Goal: Transaction & Acquisition: Purchase product/service

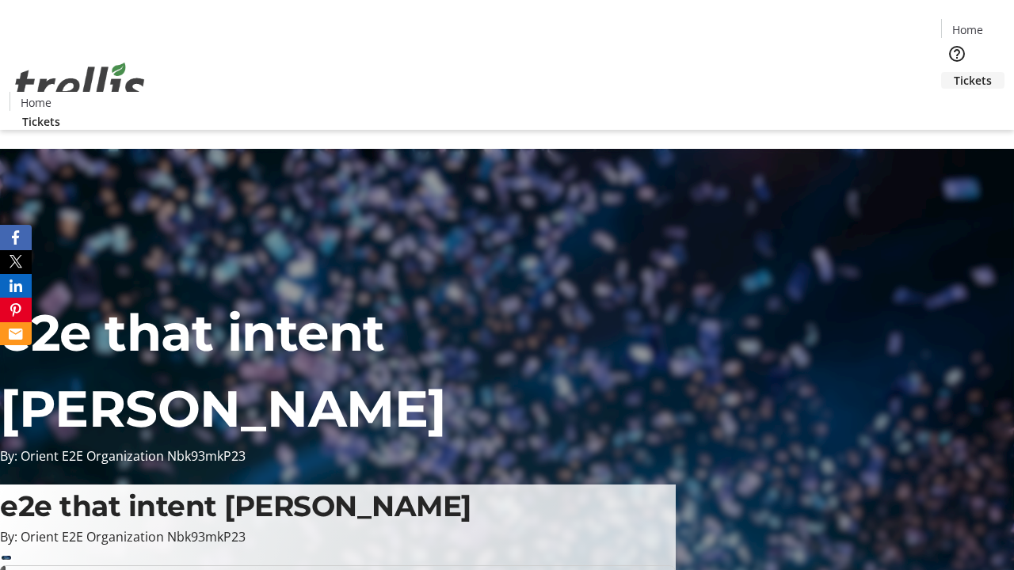
click at [954, 72] on span "Tickets" at bounding box center [973, 80] width 38 height 17
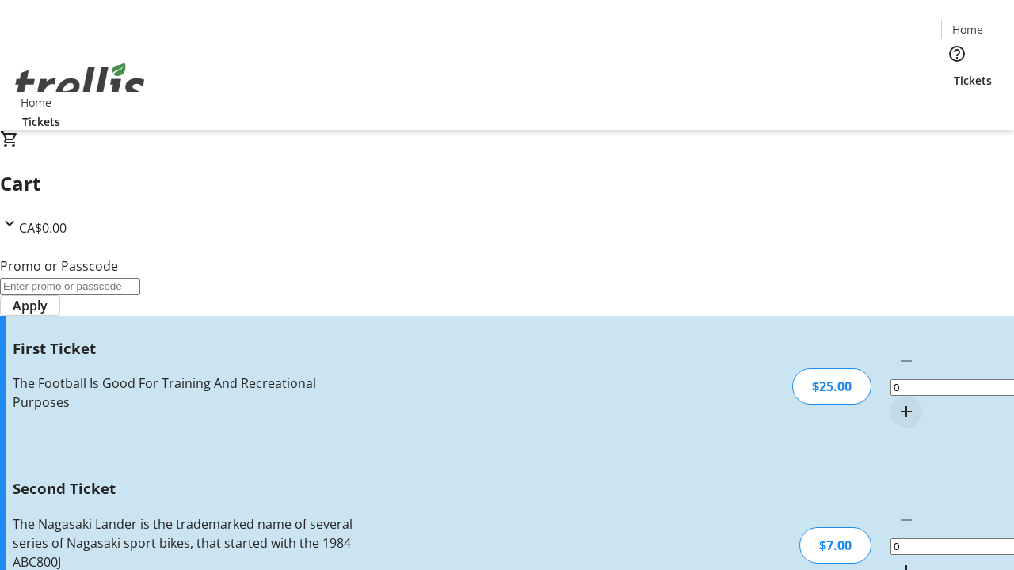
click at [897, 402] on mat-icon "Increment by one" at bounding box center [906, 411] width 19 height 19
type input "1"
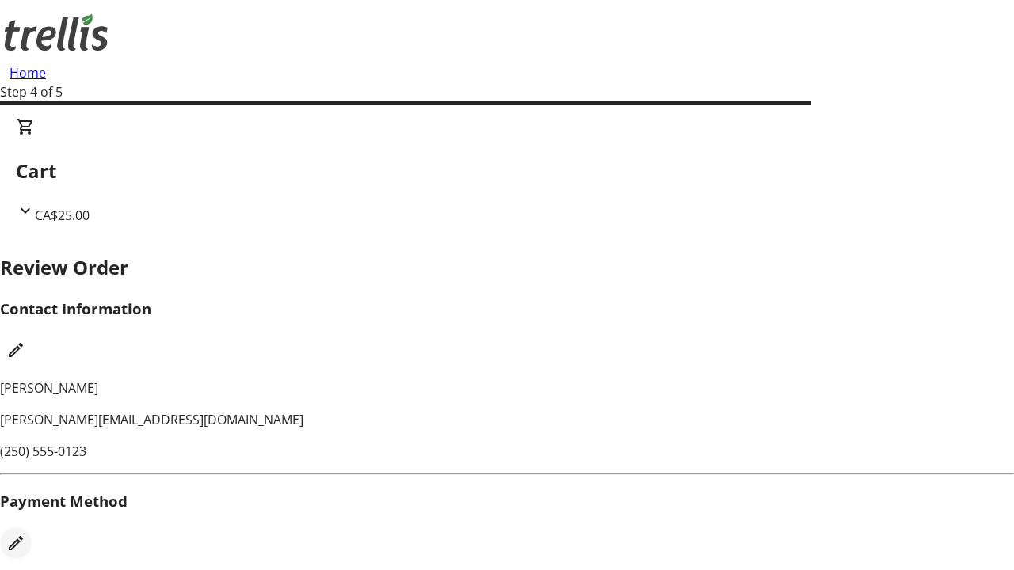
click at [25, 534] on mat-icon "Edit Payment Method" at bounding box center [15, 543] width 19 height 19
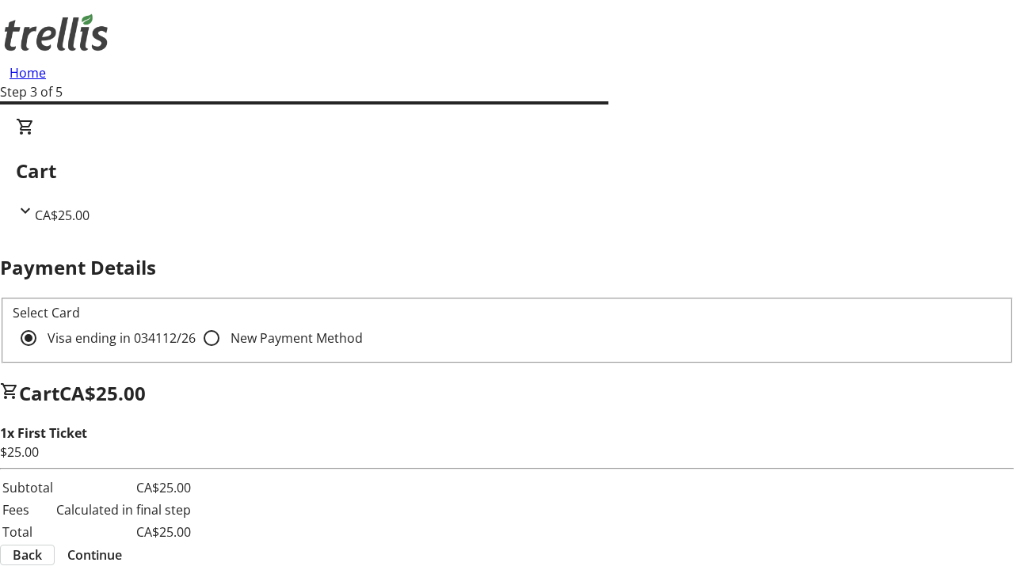
click at [196, 322] on input "New Payment Method" at bounding box center [212, 338] width 32 height 32
radio input "true"
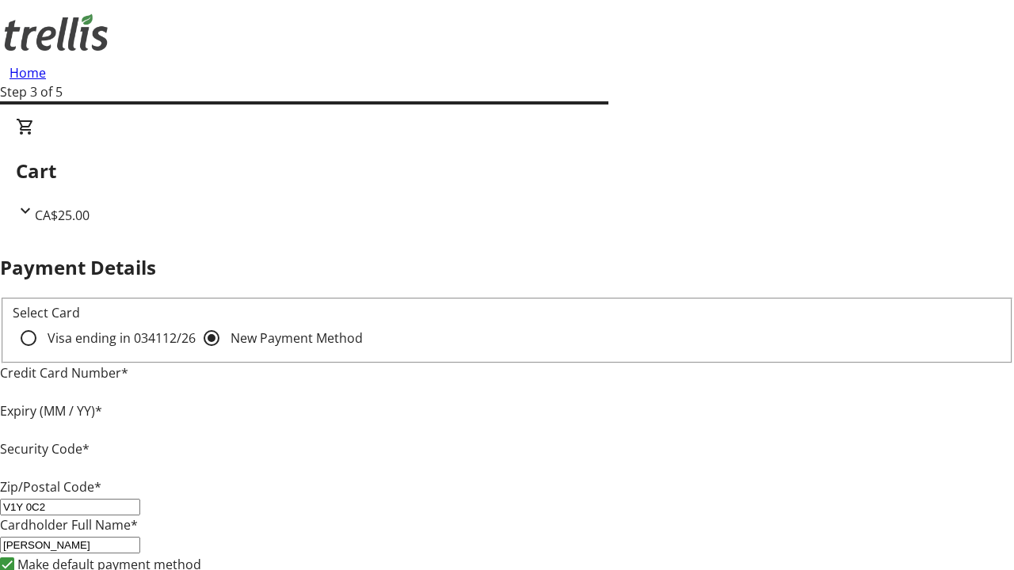
type input "V1Y 0C2"
